Goal: Task Accomplishment & Management: Use online tool/utility

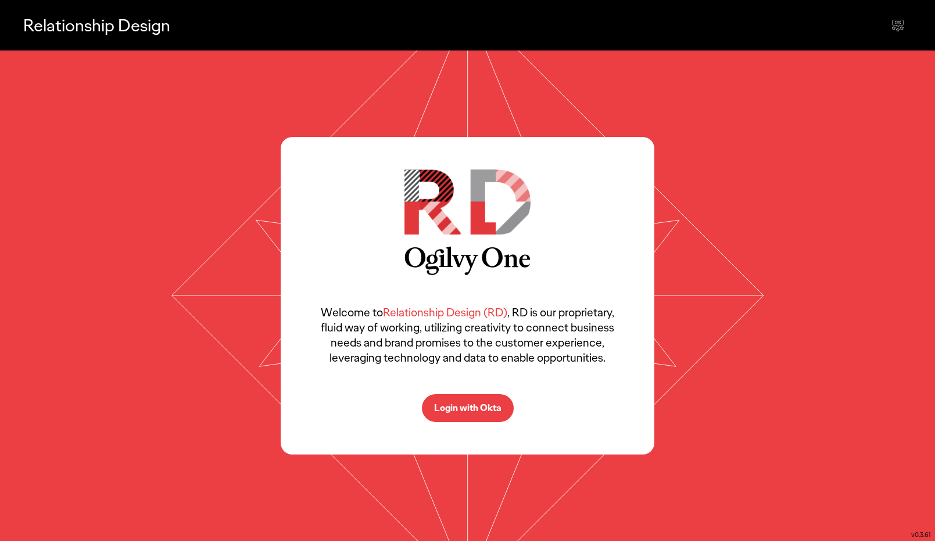
click at [488, 406] on p "Login with Okta" at bounding box center [467, 408] width 67 height 9
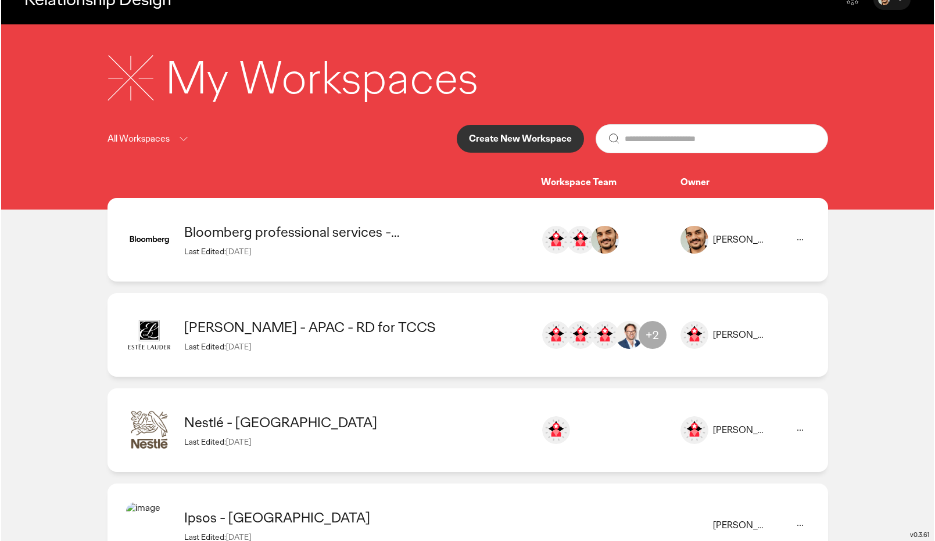
scroll to position [30, 0]
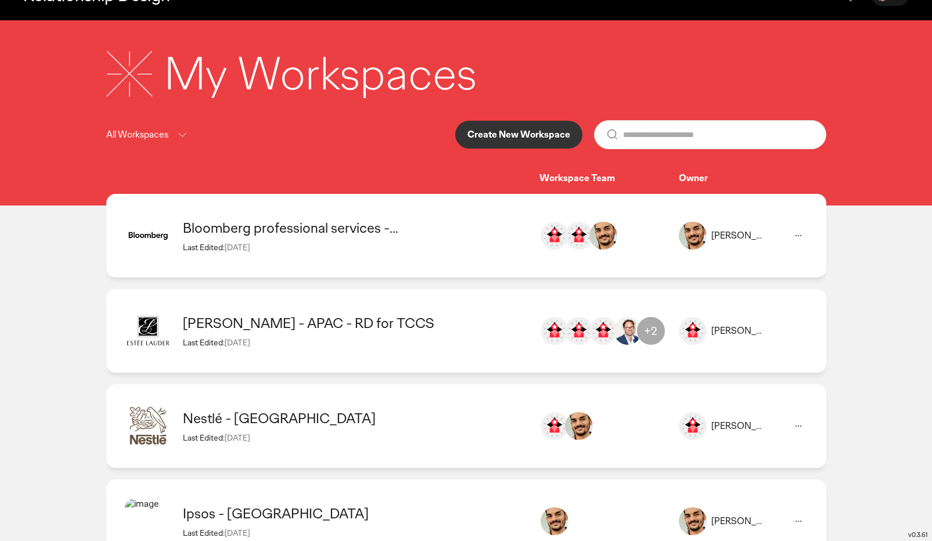
click at [525, 139] on p "Create New Workspace" at bounding box center [519, 134] width 103 height 9
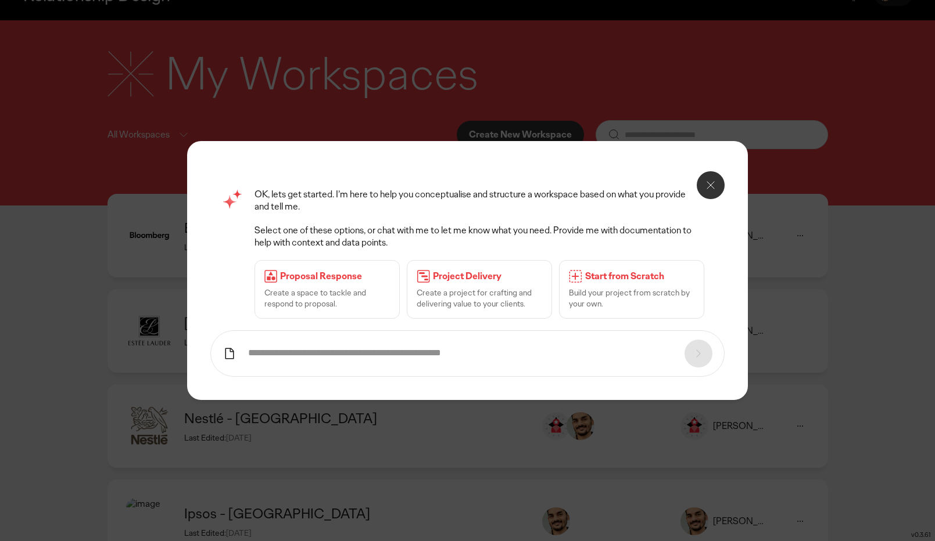
click at [439, 352] on input "text" at bounding box center [460, 353] width 425 height 12
type input "**********"
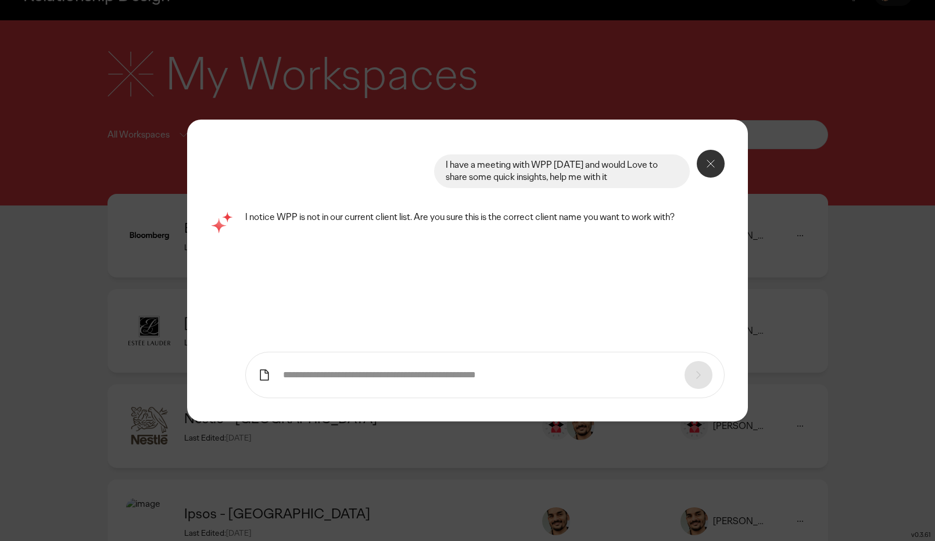
click at [354, 379] on input "text" at bounding box center [478, 375] width 390 height 12
type input "****"
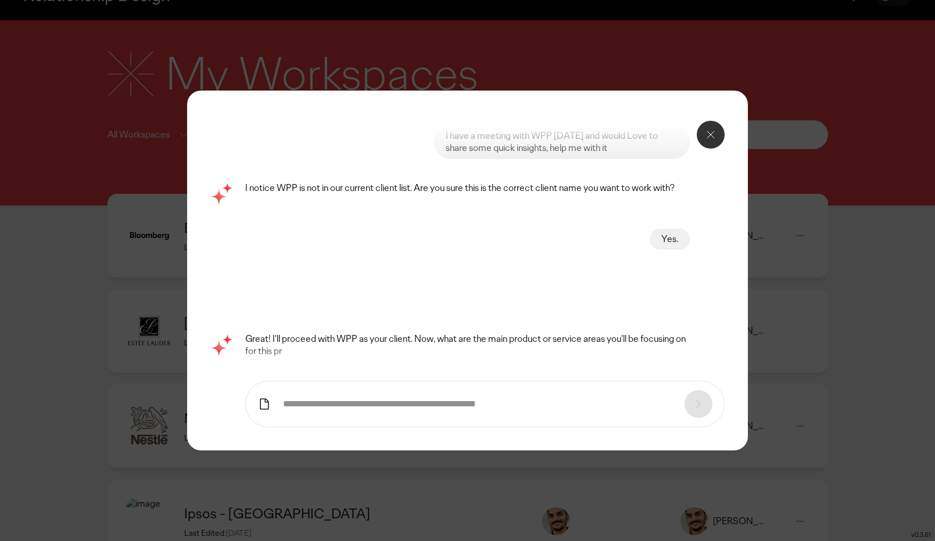
scroll to position [0, 0]
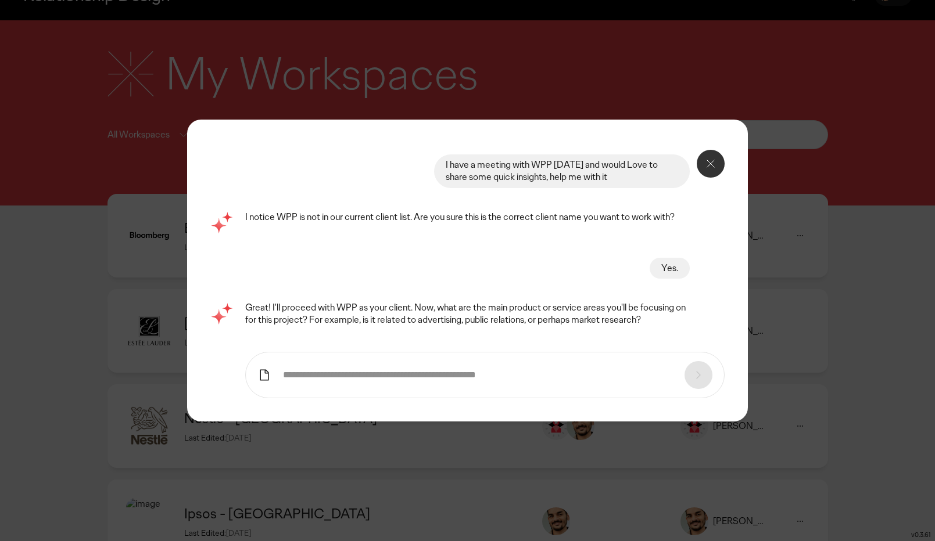
click at [399, 379] on input "text" at bounding box center [478, 375] width 390 height 12
type input "**********"
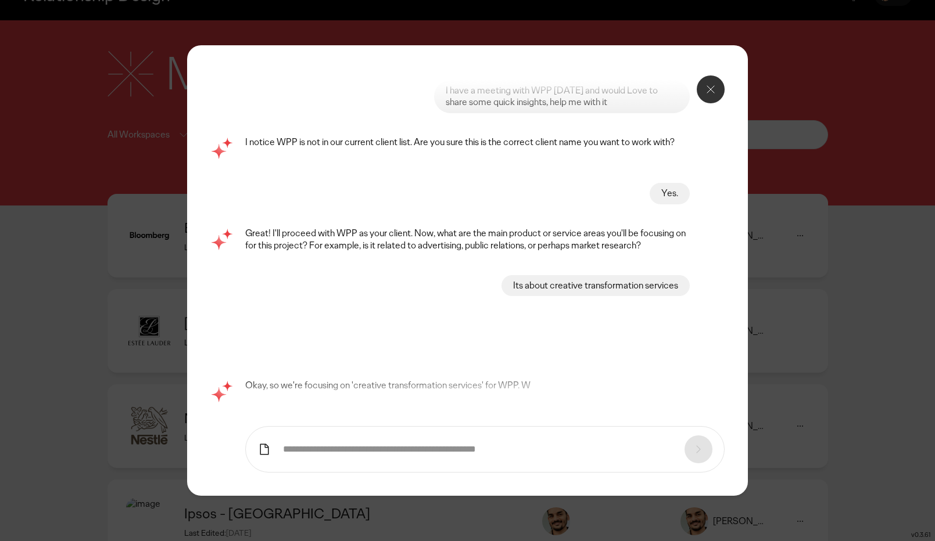
scroll to position [86, 0]
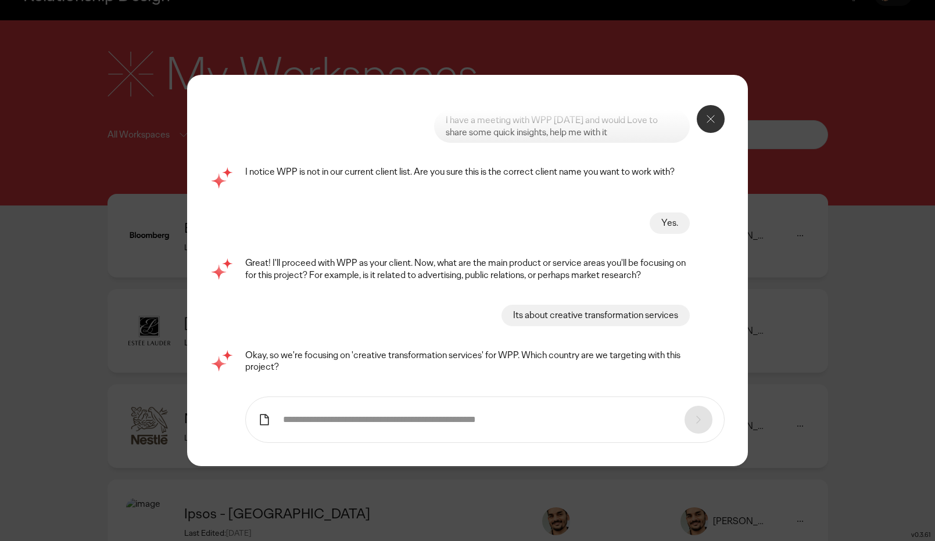
click at [462, 397] on form at bounding box center [484, 420] width 479 height 46
click at [442, 414] on input "text" at bounding box center [478, 420] width 390 height 12
type input "**********"
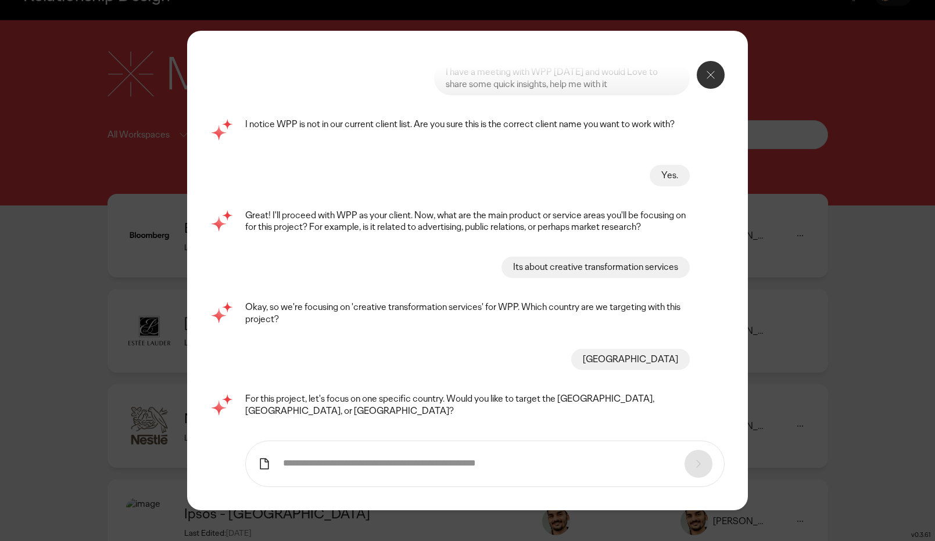
scroll to position [177, 0]
click at [471, 458] on input "text" at bounding box center [478, 464] width 390 height 12
type input "***"
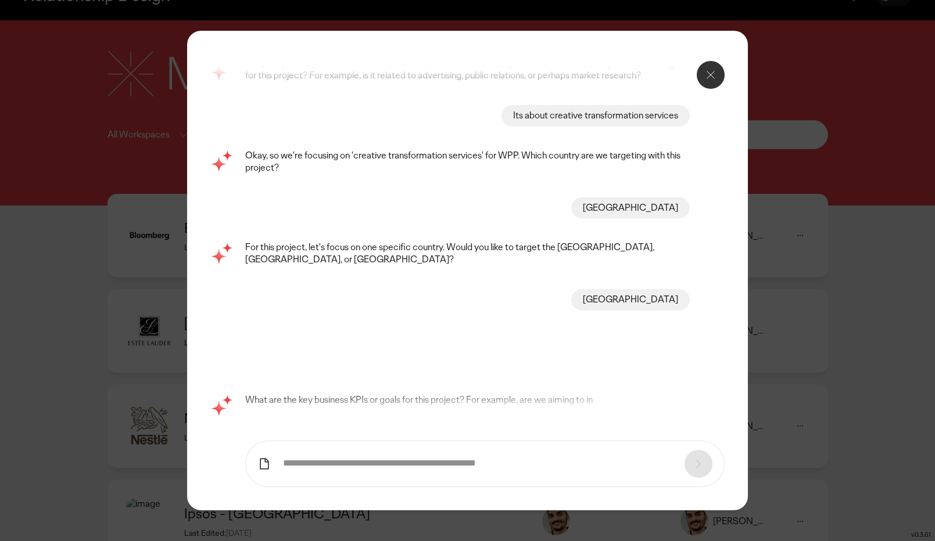
scroll to position [267, 0]
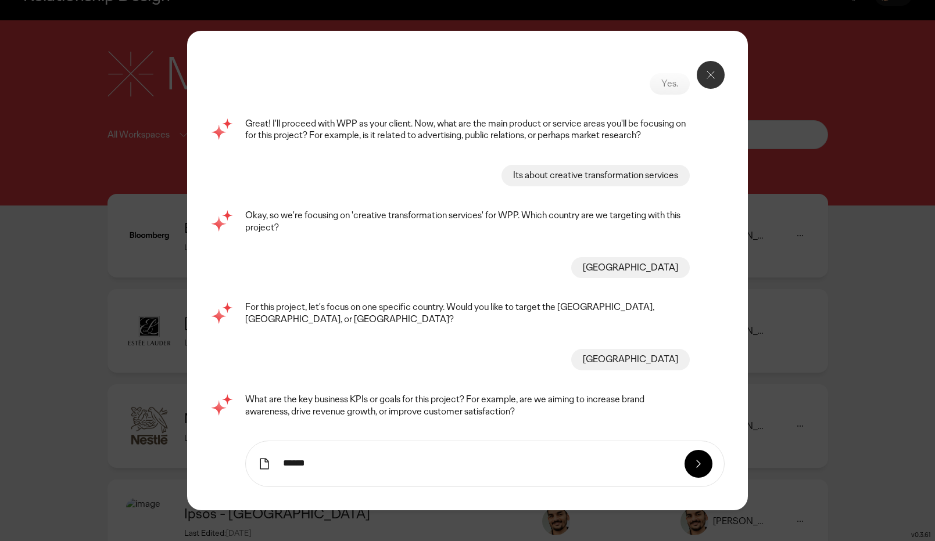
type input "******"
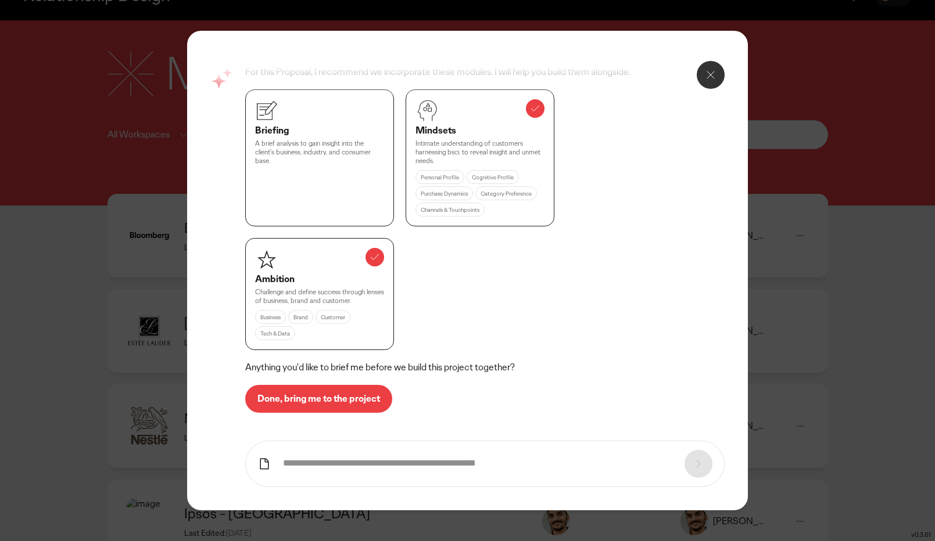
scroll to position [743, 0]
click at [373, 394] on p "Done, bring me to the project" at bounding box center [318, 398] width 123 height 9
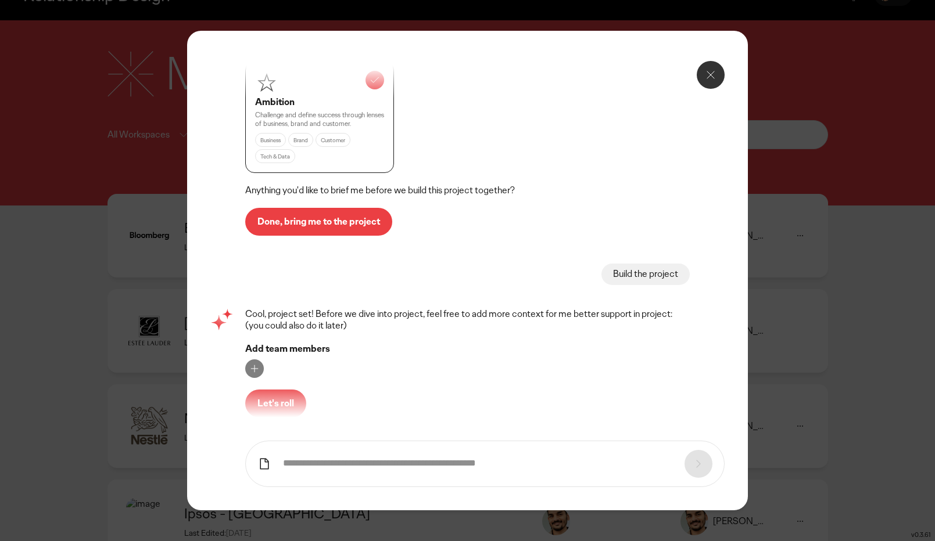
scroll to position [920, 0]
click at [281, 399] on p "Let's roll" at bounding box center [275, 403] width 37 height 9
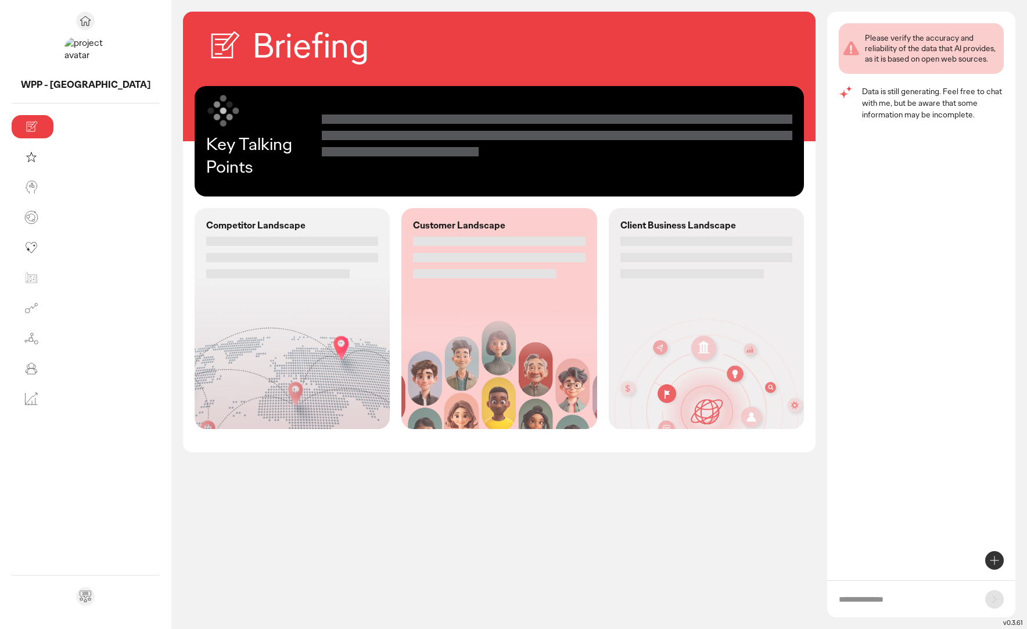
click at [228, 269] on div at bounding box center [277, 273] width 143 height 9
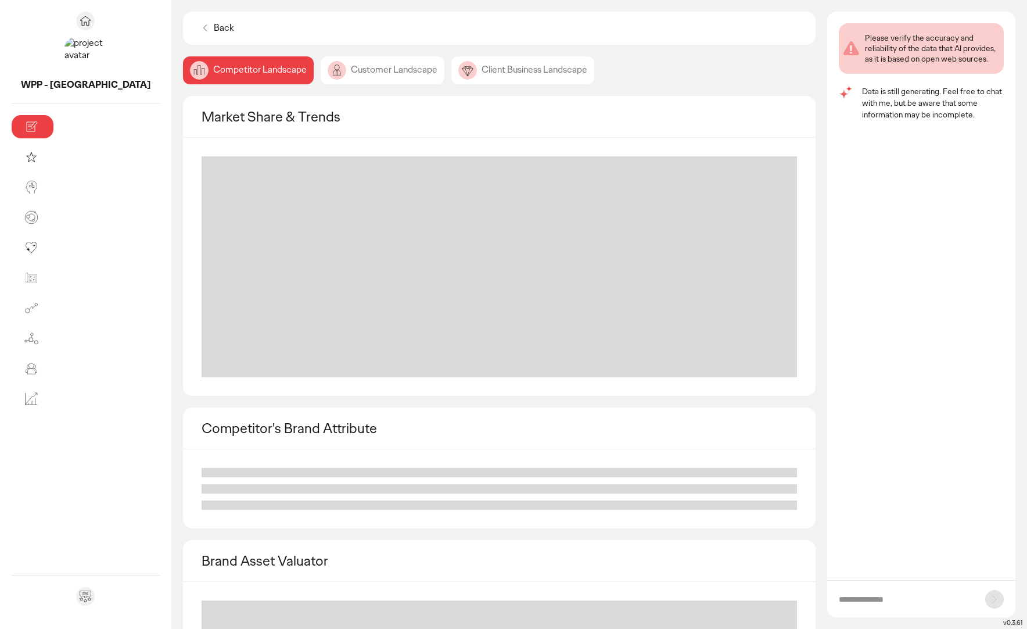
click at [321, 66] on div "Customer Landscape" at bounding box center [383, 70] width 124 height 28
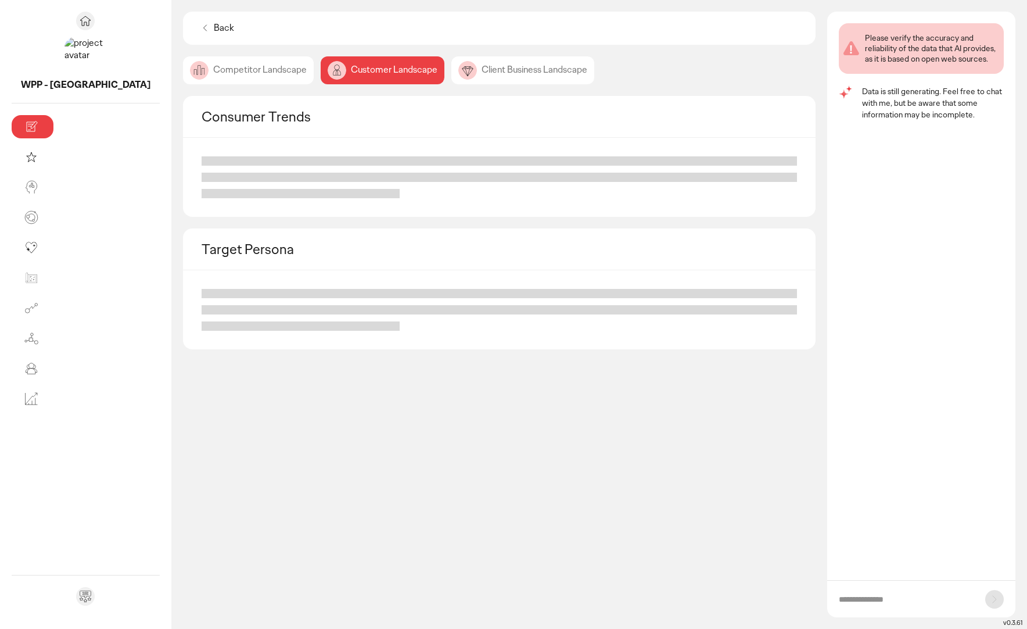
click at [451, 65] on div "Client Business Landscape" at bounding box center [522, 70] width 143 height 28
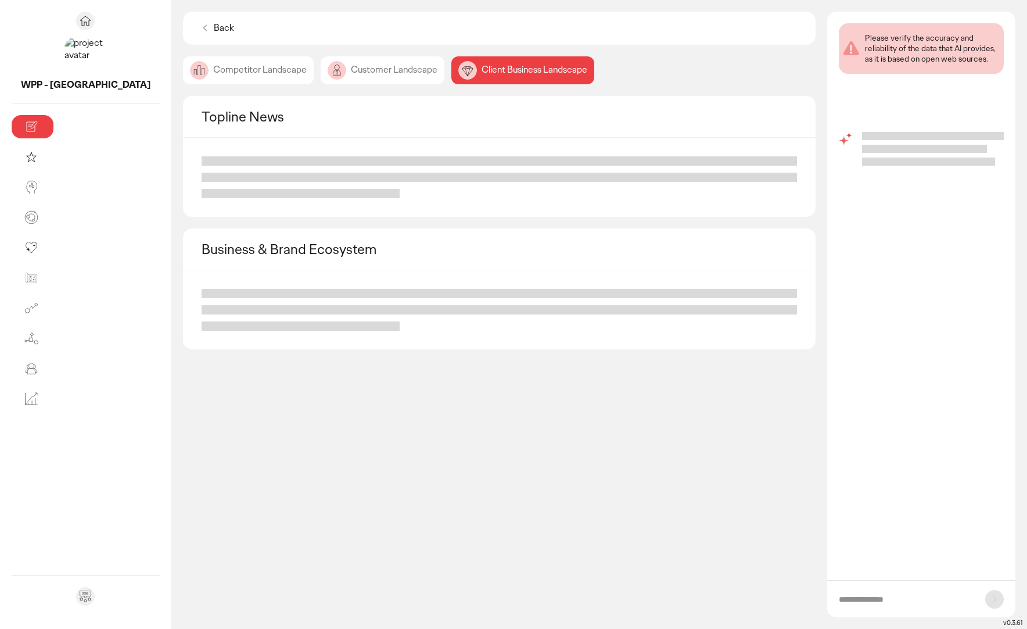
click at [183, 73] on div "Competitor Landscape" at bounding box center [248, 70] width 131 height 28
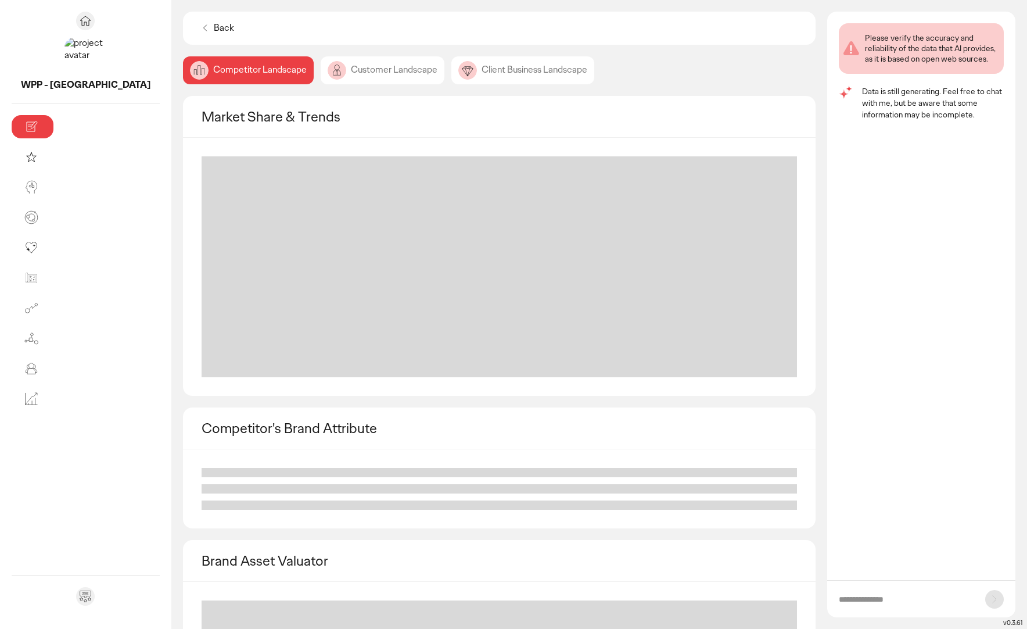
click at [214, 28] on p "Back" at bounding box center [224, 28] width 20 height 12
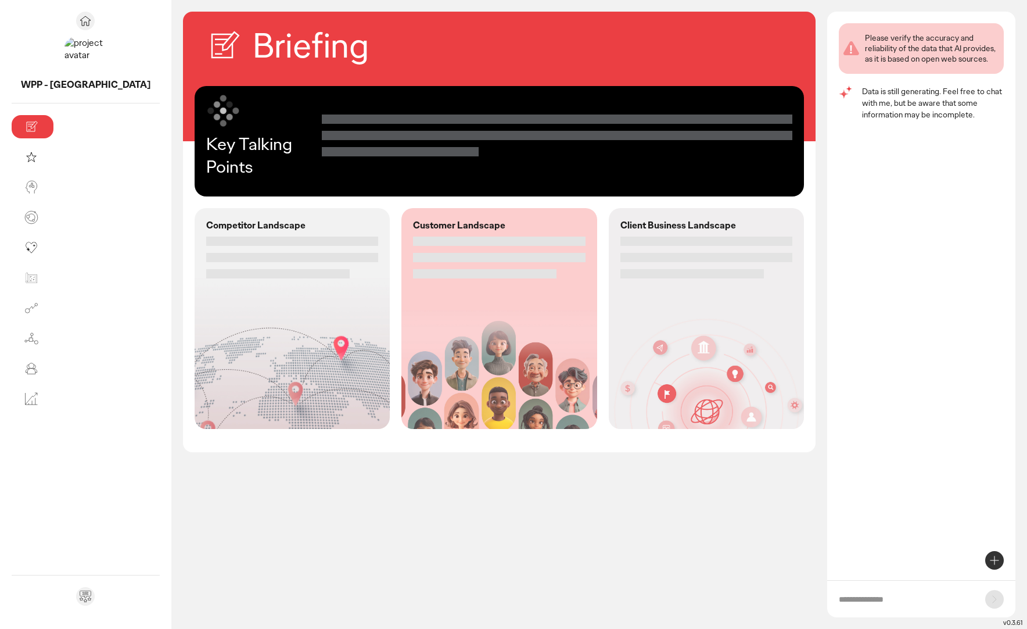
click at [206, 247] on div at bounding box center [292, 257] width 172 height 42
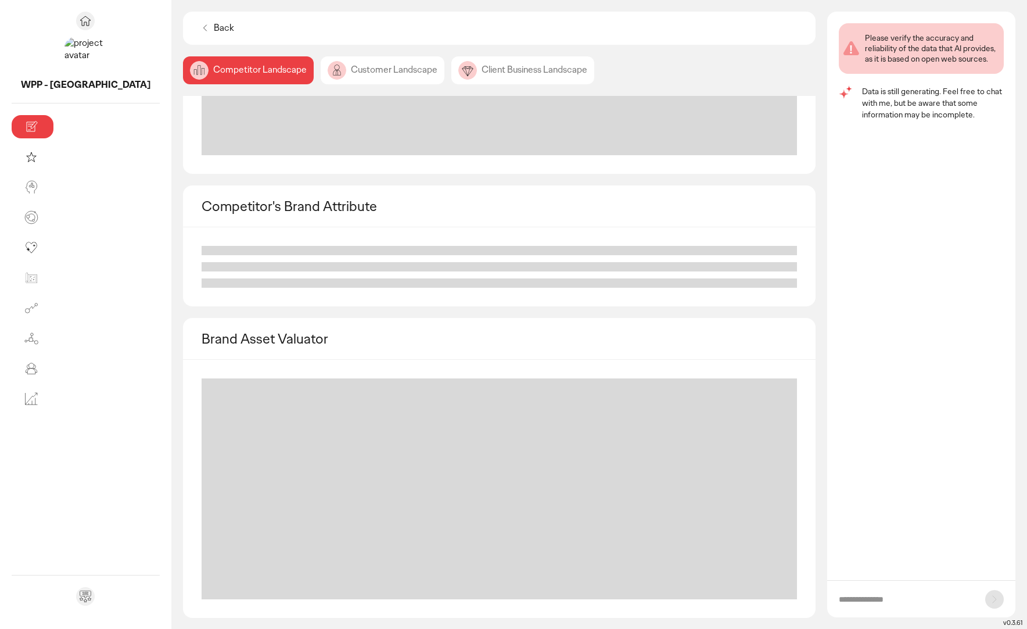
click at [321, 56] on div "Customer Landscape" at bounding box center [383, 70] width 124 height 28
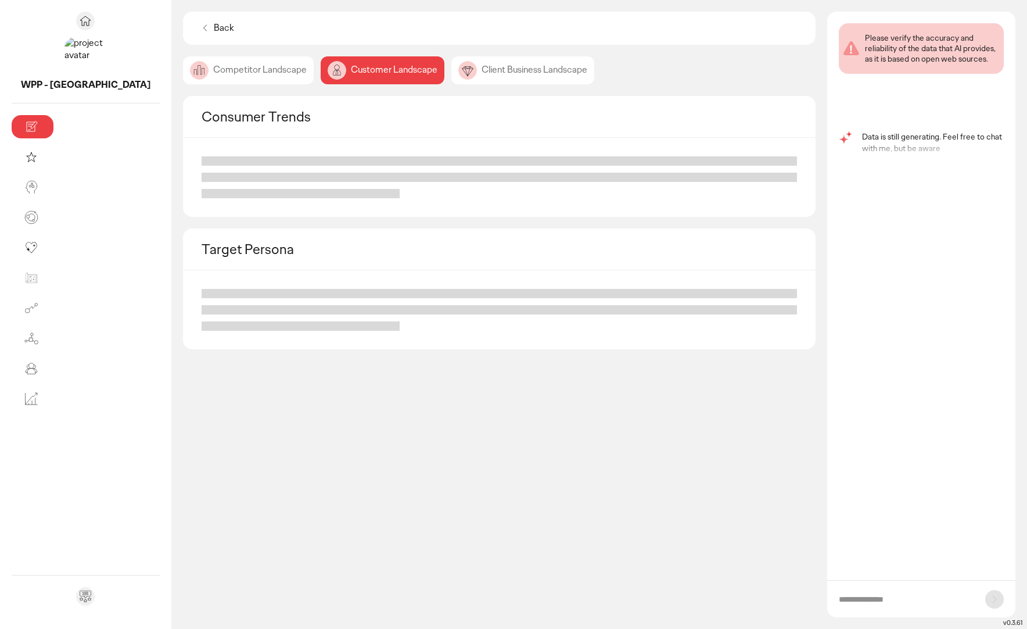
click at [451, 71] on div "Client Business Landscape" at bounding box center [522, 70] width 143 height 28
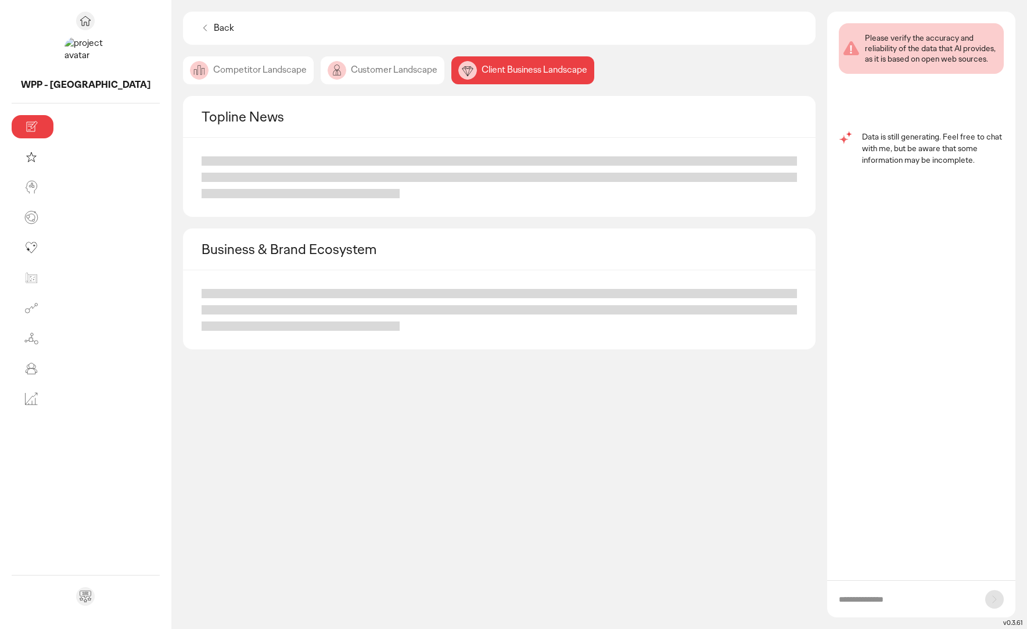
click at [183, 78] on div "Competitor Landscape" at bounding box center [248, 70] width 131 height 28
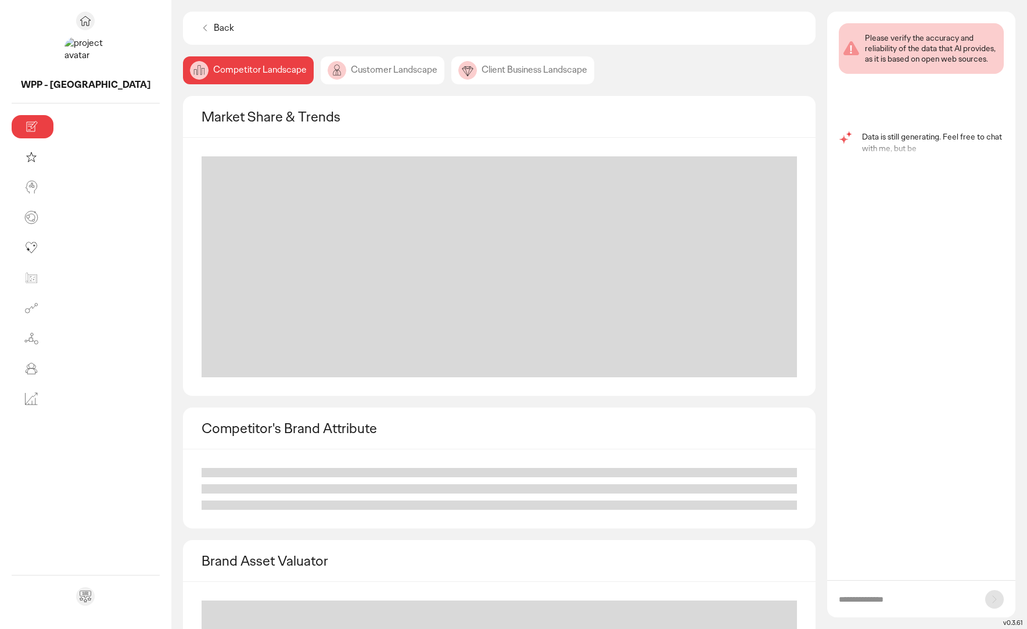
click at [214, 30] on p "Back" at bounding box center [224, 28] width 20 height 12
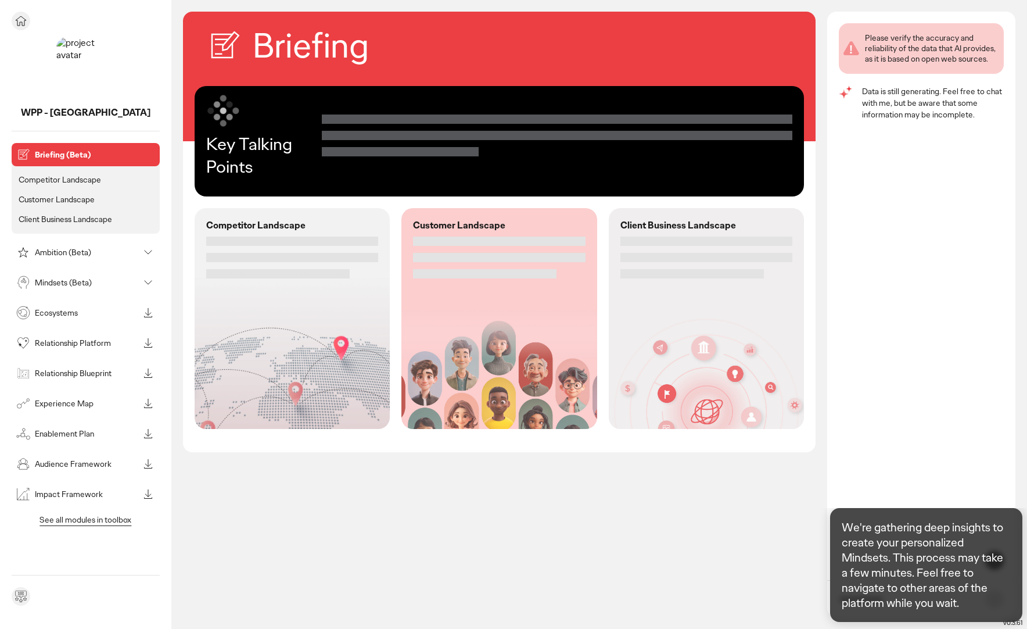
click at [20, 23] on icon at bounding box center [21, 20] width 10 height 9
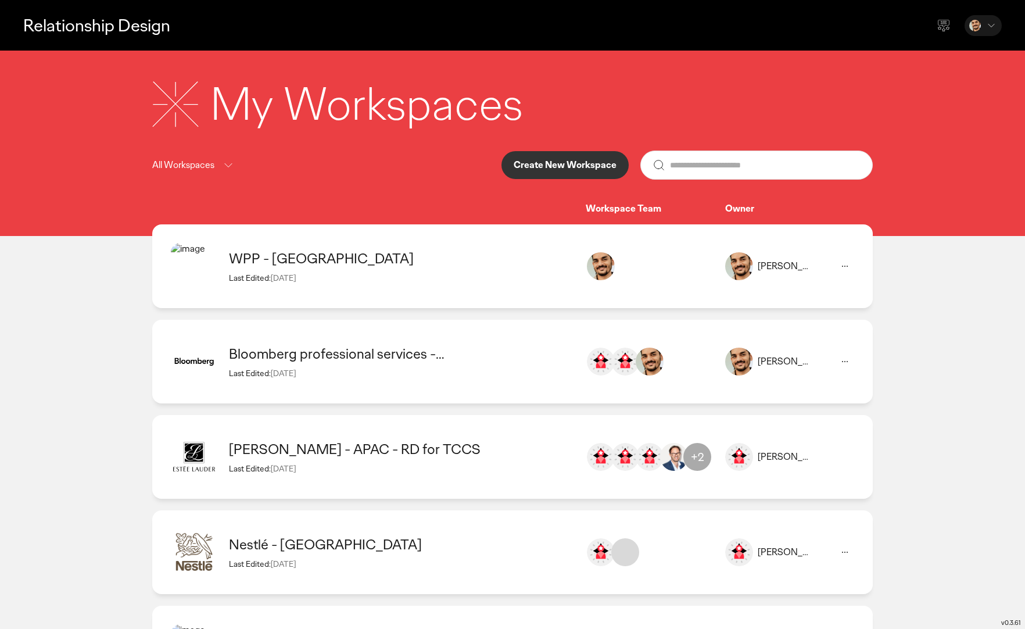
click at [374, 282] on div "Last Edited: [DATE]" at bounding box center [401, 277] width 345 height 10
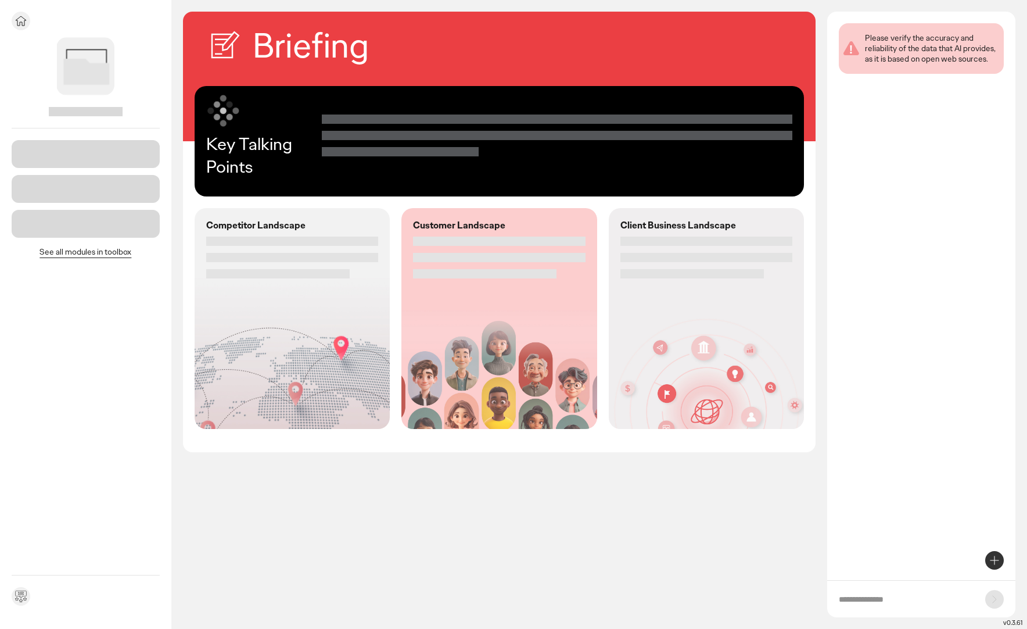
click at [24, 23] on icon at bounding box center [21, 20] width 10 height 9
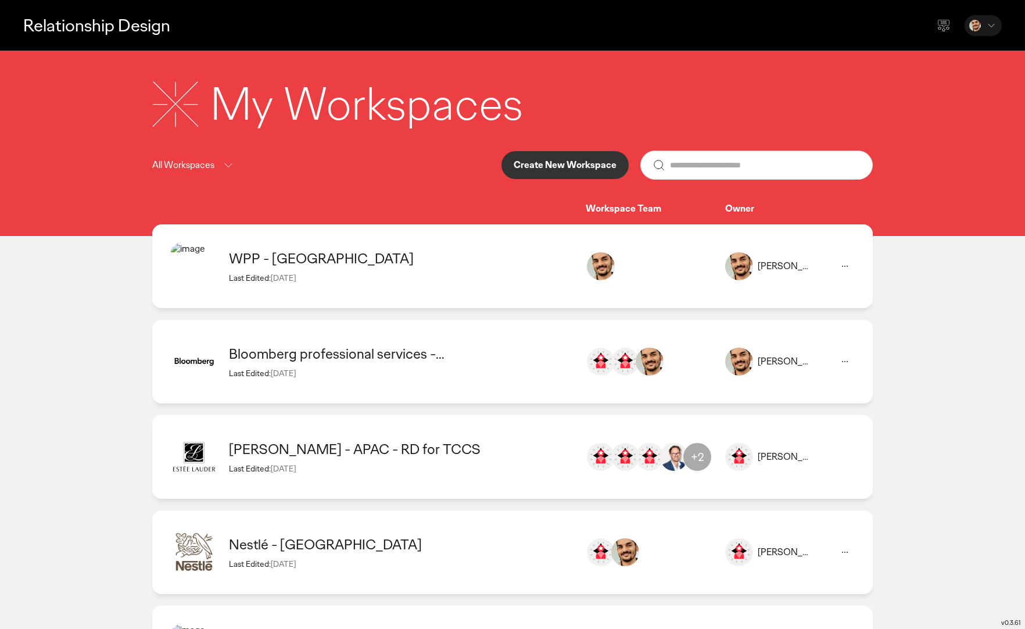
click at [196, 463] on img at bounding box center [194, 456] width 46 height 46
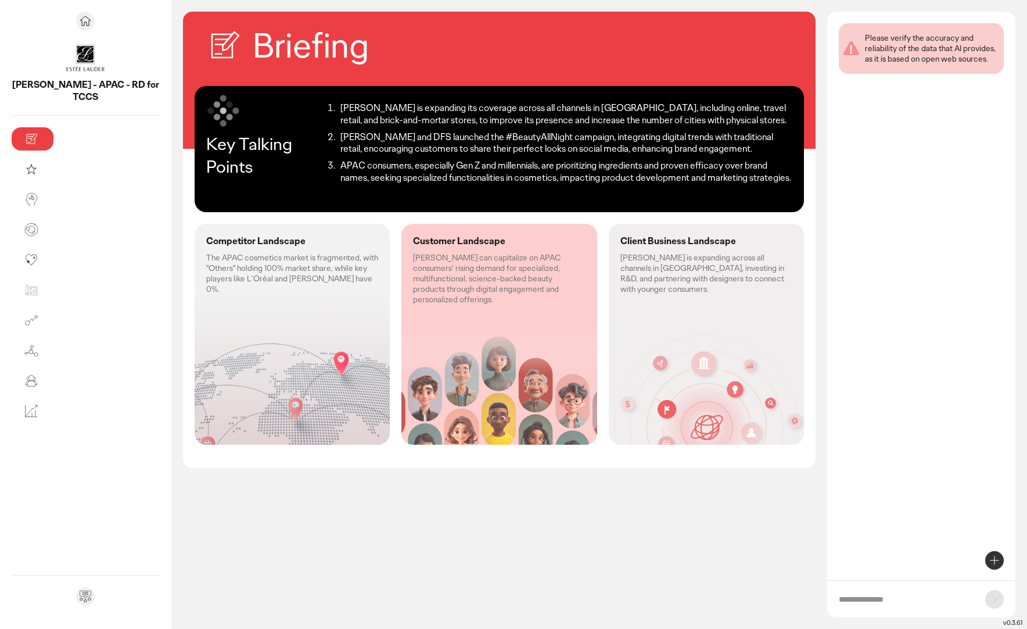
click at [206, 271] on p "The APAC cosmetics market is fragmented, with "Others" holding 100% market shar…" at bounding box center [292, 273] width 172 height 42
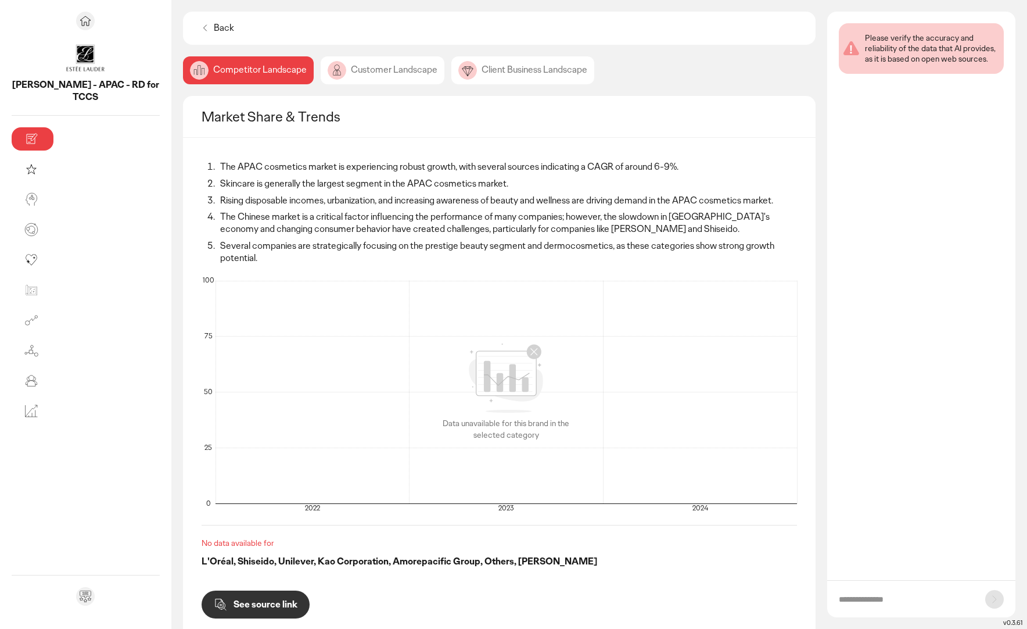
click at [321, 74] on div "Customer Landscape" at bounding box center [383, 70] width 124 height 28
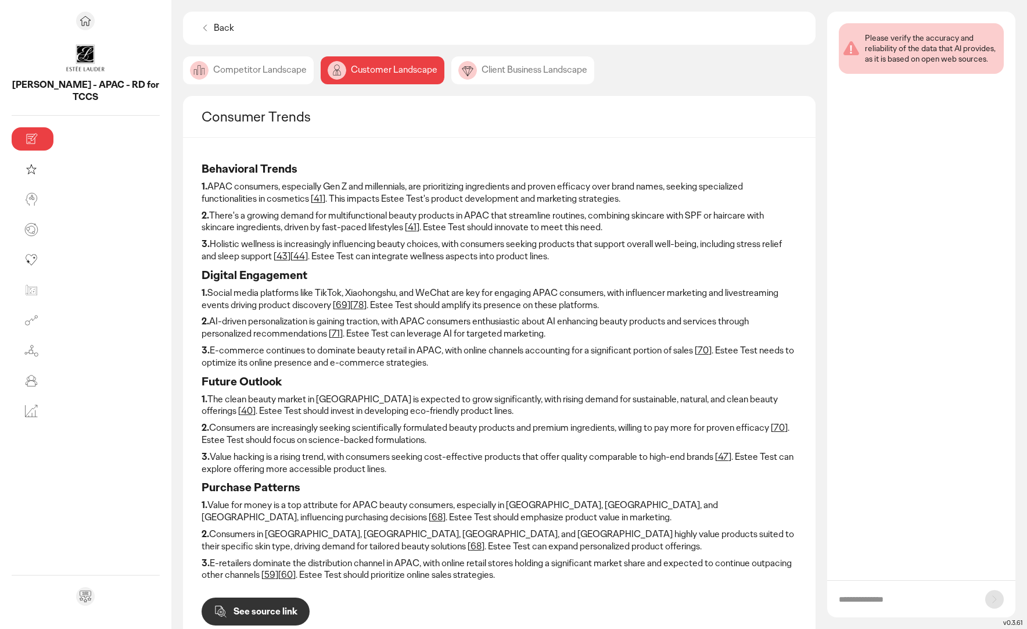
click at [195, 21] on div "Back" at bounding box center [217, 27] width 44 height 21
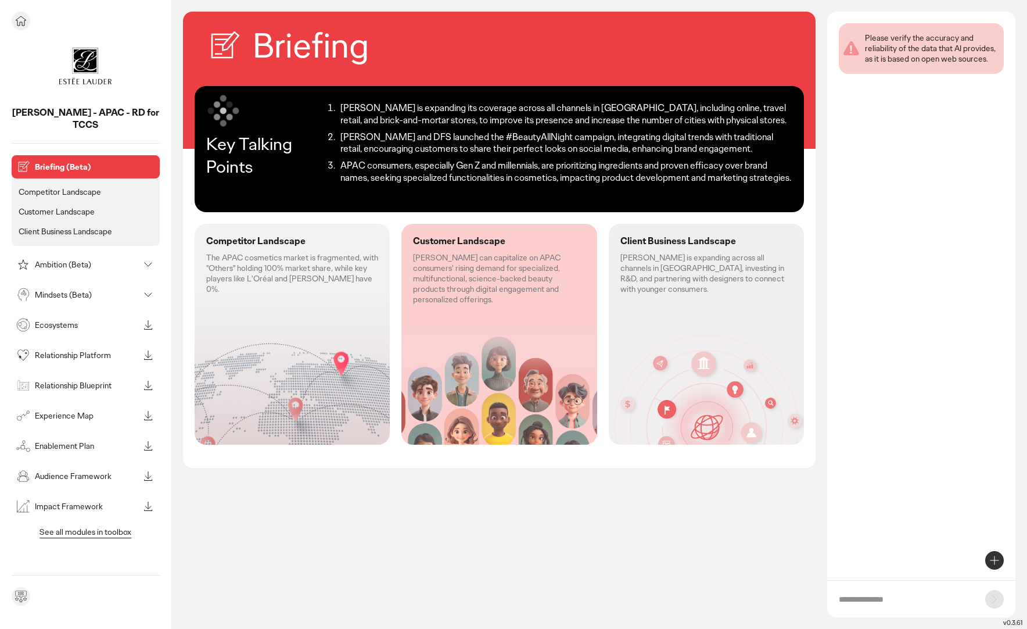
click at [18, 22] on icon at bounding box center [21, 21] width 14 height 14
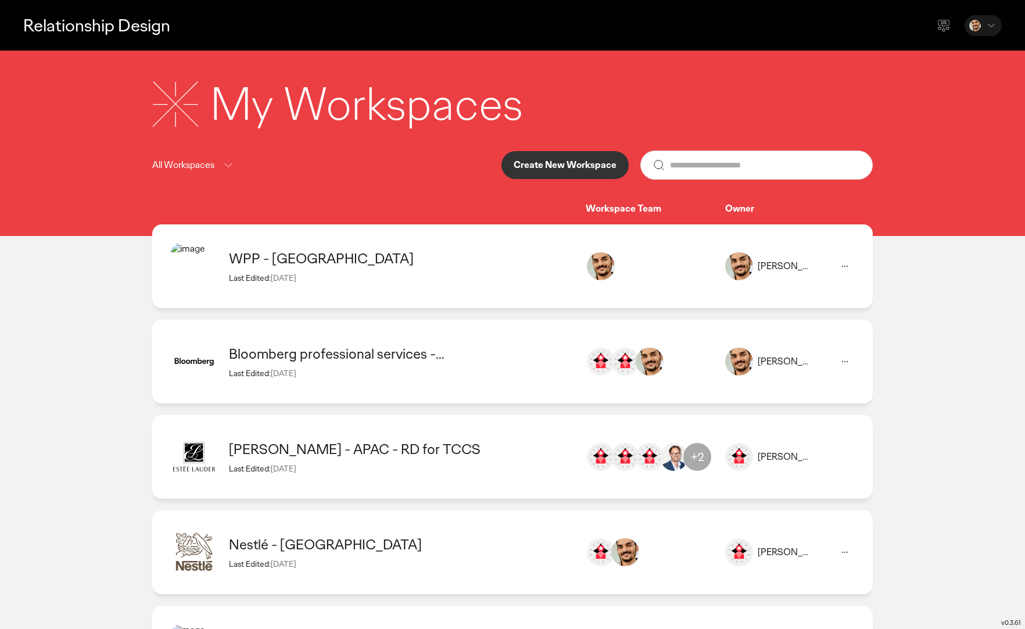
click at [239, 548] on div "Nestlé - [GEOGRAPHIC_DATA]" at bounding box center [401, 544] width 345 height 18
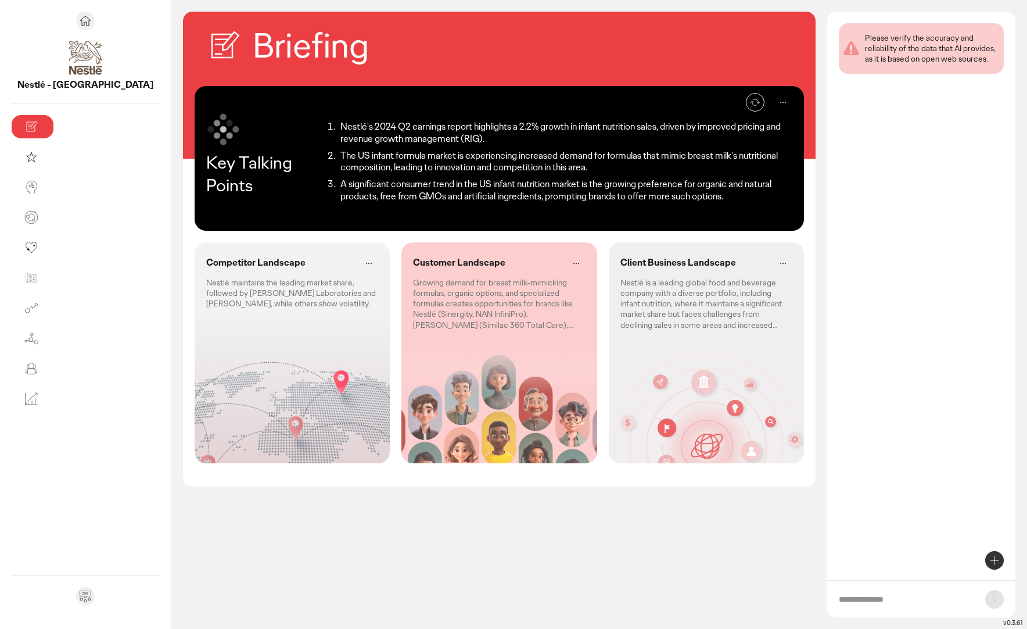
click at [229, 296] on p "Nestlé maintains the leading market share, followed by [PERSON_NAME] Laboratori…" at bounding box center [292, 293] width 172 height 32
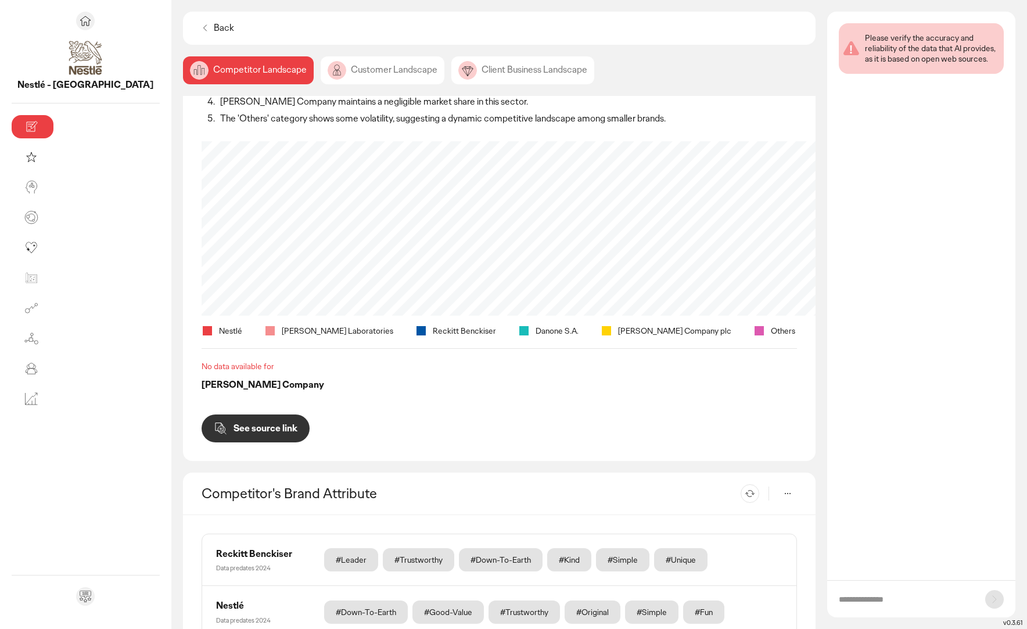
scroll to position [139, 0]
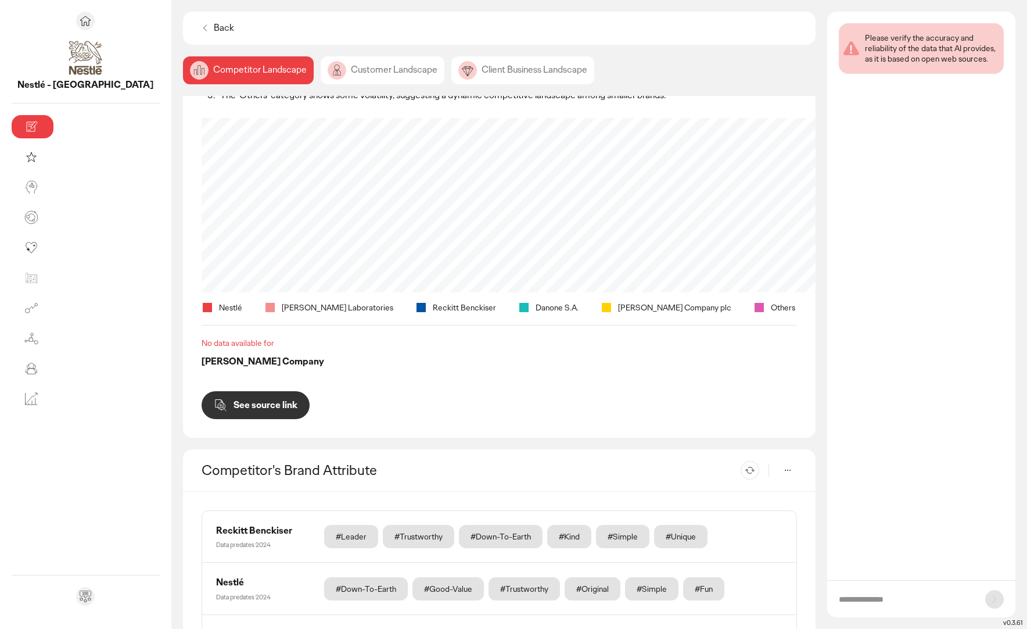
click at [234, 400] on p "See source link" at bounding box center [266, 404] width 64 height 9
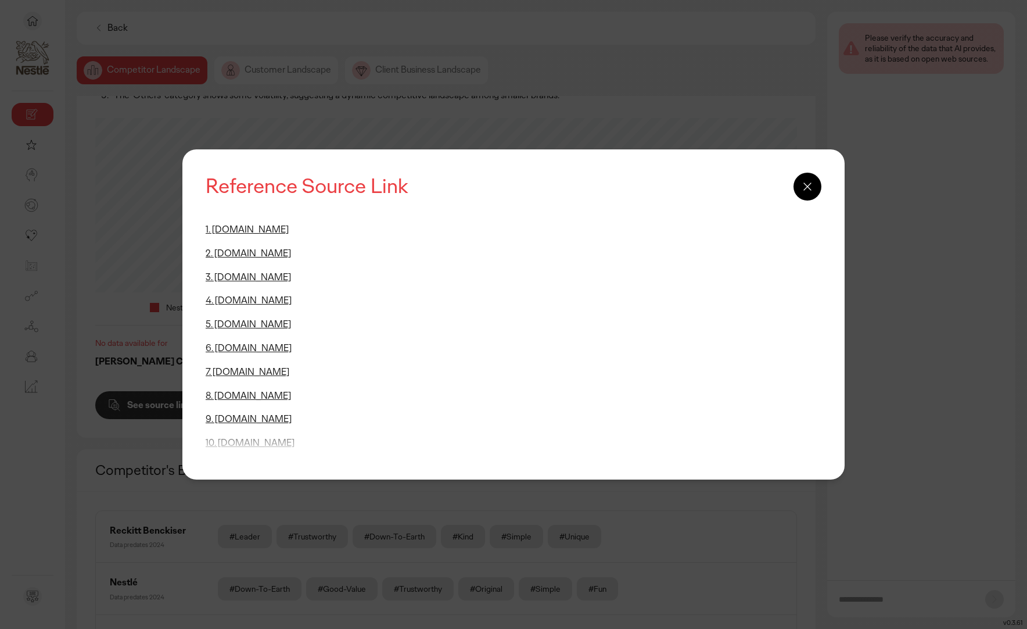
click at [801, 189] on icon at bounding box center [808, 187] width 14 height 14
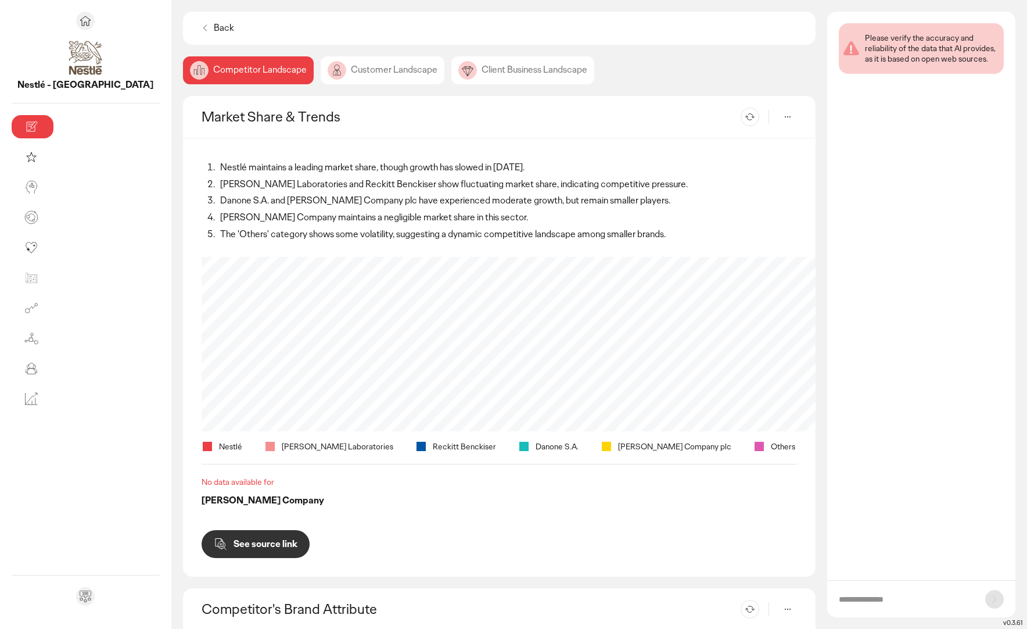
scroll to position [0, 0]
click at [321, 70] on div "Customer Landscape" at bounding box center [383, 70] width 124 height 28
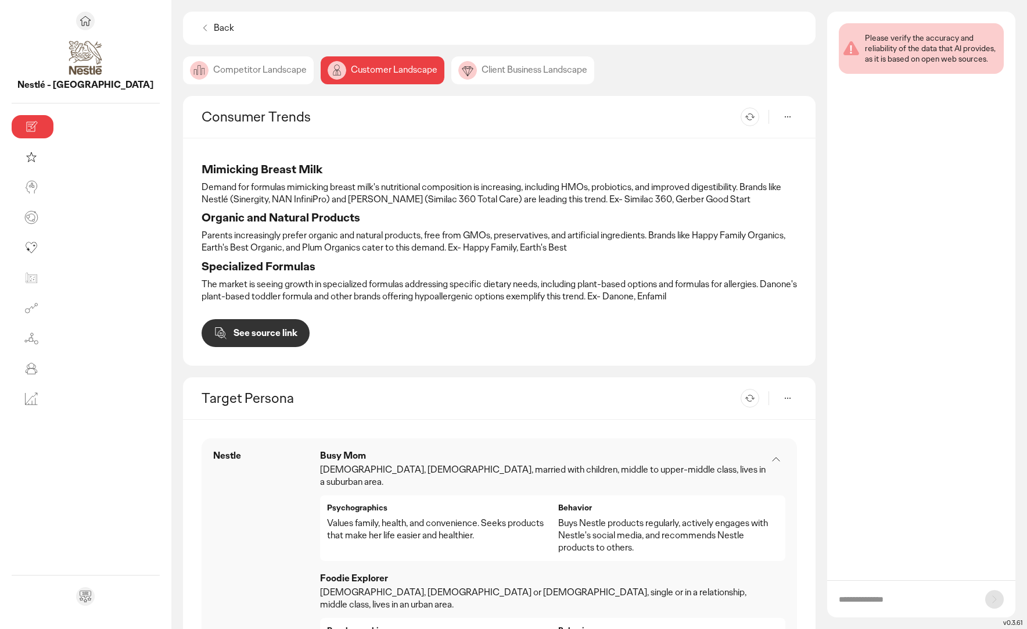
click at [413, 84] on div "Back Competitor Landscape Customer Landscape Client Business Landscape Consumer…" at bounding box center [499, 320] width 633 height 617
click at [451, 70] on div "Client Business Landscape" at bounding box center [522, 70] width 143 height 28
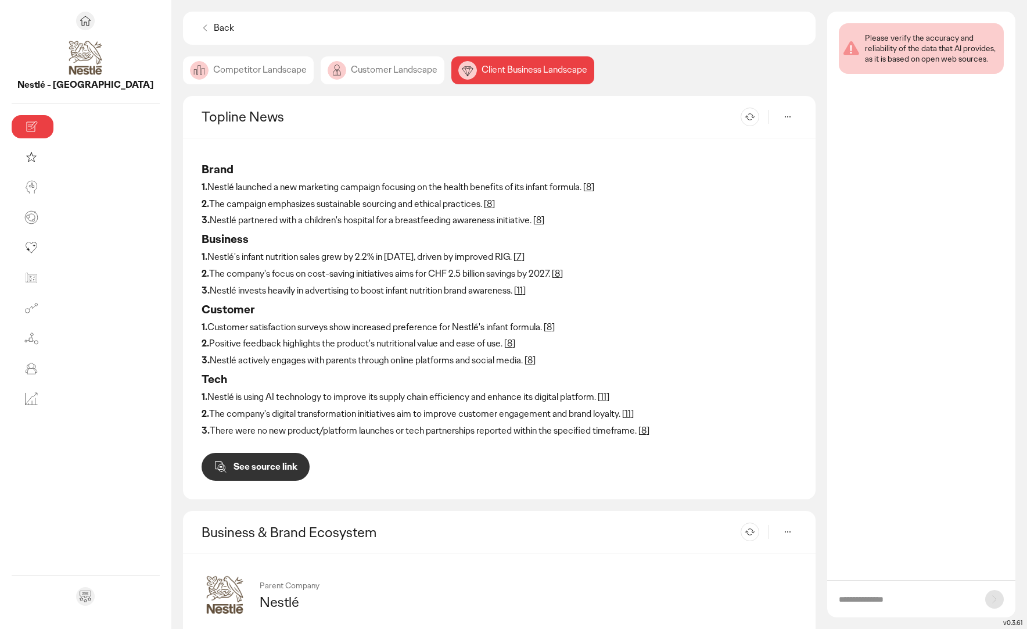
click at [195, 26] on div "Back" at bounding box center [217, 27] width 44 height 21
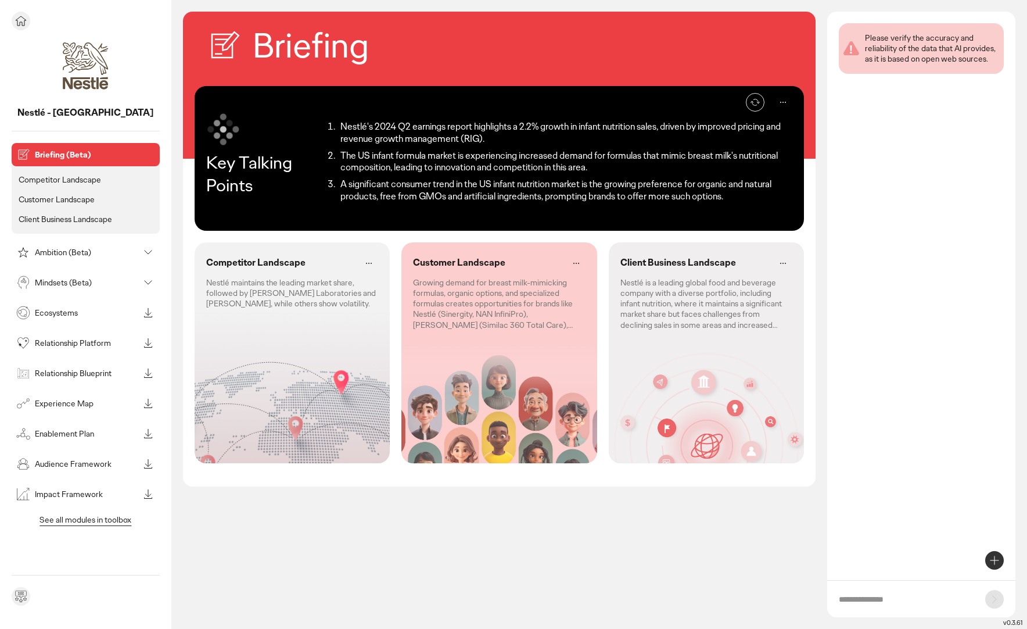
click at [74, 284] on p "Mindsets (Beta)" at bounding box center [87, 282] width 104 height 8
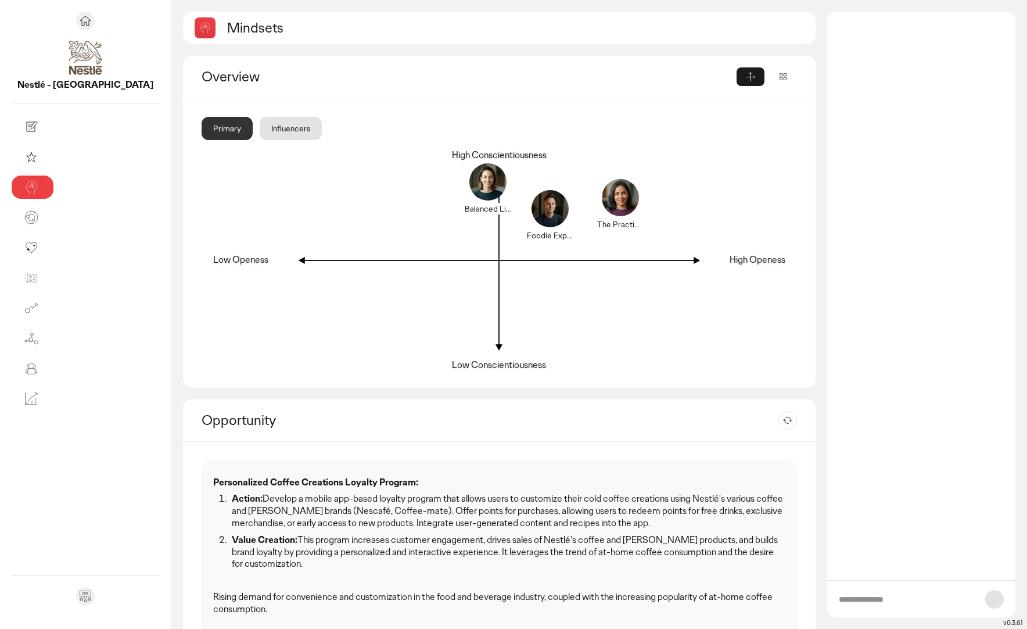
click at [849, 587] on form at bounding box center [921, 598] width 188 height 37
click at [845, 613] on form at bounding box center [921, 598] width 188 height 37
click at [846, 601] on input "text" at bounding box center [906, 599] width 135 height 12
